Goal: Communication & Community: Answer question/provide support

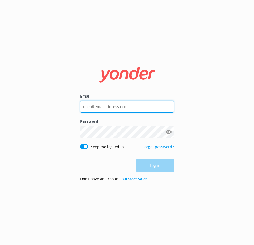
type input "[EMAIL_ADDRESS][DOMAIN_NAME]"
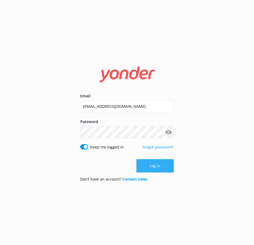
click at [150, 162] on div "Log in" at bounding box center [127, 165] width 94 height 13
click at [150, 162] on button "Log in" at bounding box center [156, 165] width 38 height 13
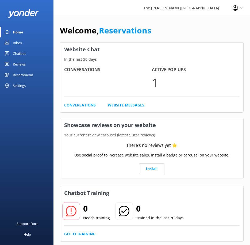
click at [20, 42] on div "Inbox" at bounding box center [17, 43] width 9 height 11
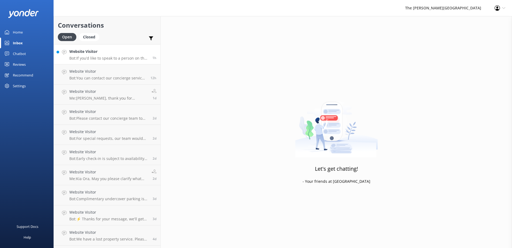
click at [131, 57] on p "Bot: If you’d like to speak to a person on the The [PERSON_NAME] team, please c…" at bounding box center [108, 58] width 79 height 5
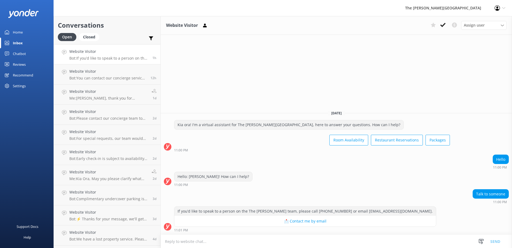
click at [201, 242] on textarea at bounding box center [336, 240] width 351 height 13
